Goal: Task Accomplishment & Management: Manage account settings

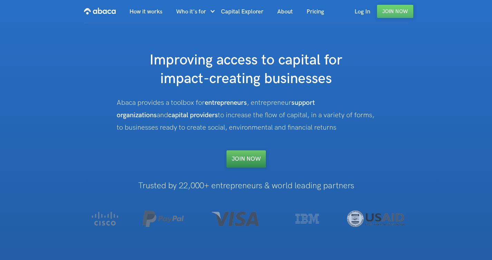
click at [243, 159] on link "Join NOW" at bounding box center [246, 159] width 39 height 17
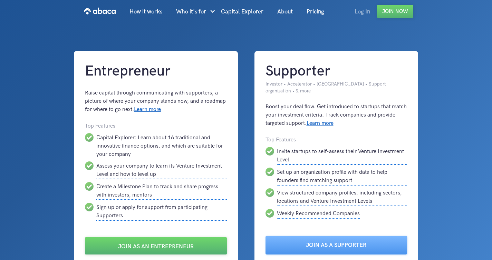
click at [361, 15] on link "Log In" at bounding box center [362, 11] width 29 height 23
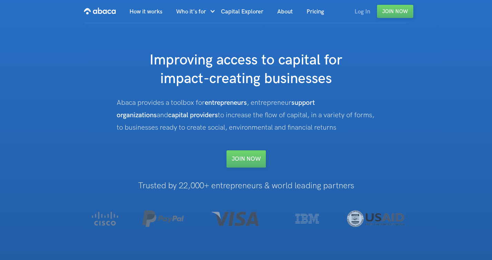
click at [356, 10] on link "Log In" at bounding box center [362, 11] width 29 height 23
